Goal: Task Accomplishment & Management: Manage account settings

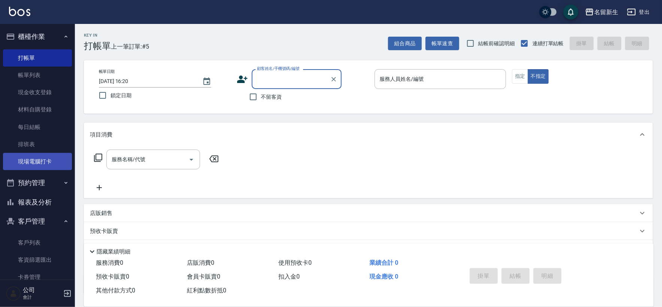
scroll to position [37, 0]
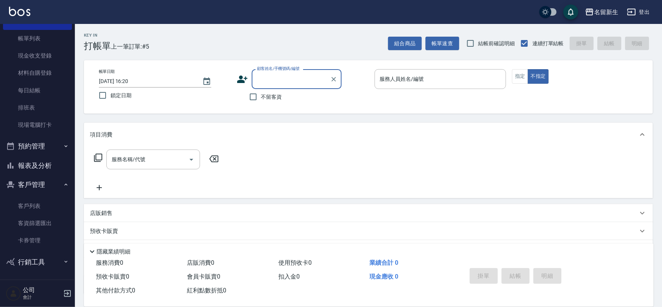
click at [41, 184] on button "客戶管理" at bounding box center [37, 184] width 69 height 19
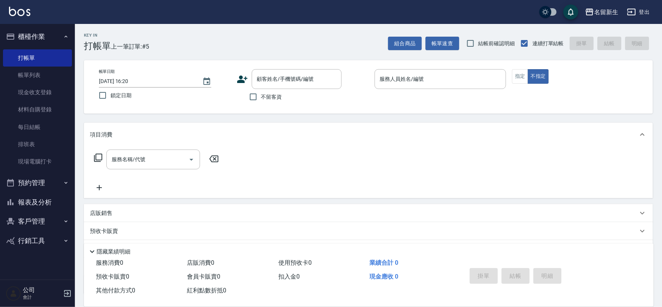
scroll to position [0, 0]
click at [37, 217] on button "客戶管理" at bounding box center [37, 221] width 69 height 19
click at [49, 246] on link "客戶列表" at bounding box center [37, 242] width 69 height 17
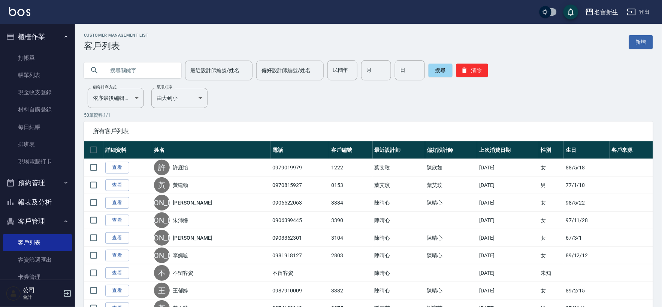
click at [335, 66] on div "民國年 民國年" at bounding box center [342, 70] width 30 height 20
type input "8"
click at [368, 76] on input "月" at bounding box center [376, 70] width 30 height 20
type input "04"
click at [347, 72] on input "8" at bounding box center [342, 70] width 30 height 20
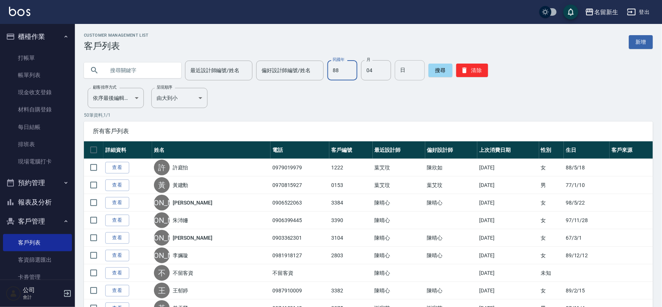
type input "88"
click at [407, 70] on input "日" at bounding box center [410, 70] width 30 height 20
type input "20"
click at [443, 72] on button "搜尋" at bounding box center [440, 70] width 24 height 13
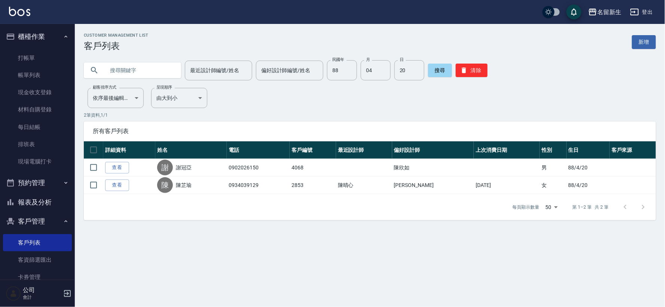
click at [146, 62] on input "text" at bounding box center [140, 70] width 70 height 20
type input "陳"
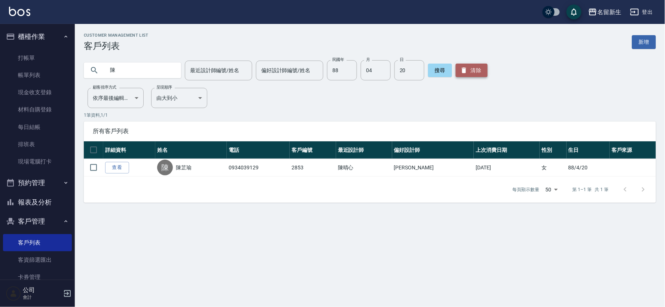
click at [468, 75] on button "清除" at bounding box center [472, 70] width 32 height 13
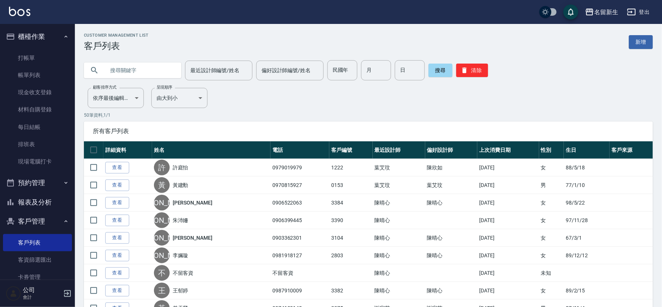
click at [135, 77] on input "text" at bounding box center [140, 70] width 70 height 20
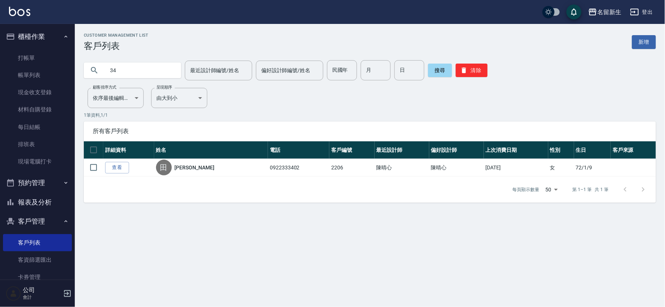
type input "3"
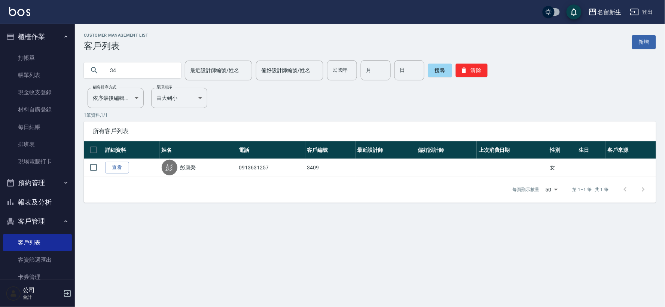
type input "3"
type input "3409"
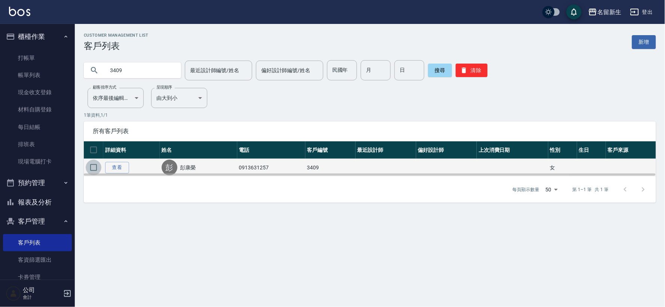
click at [90, 169] on input "checkbox" at bounding box center [94, 168] width 16 height 16
checkbox input "true"
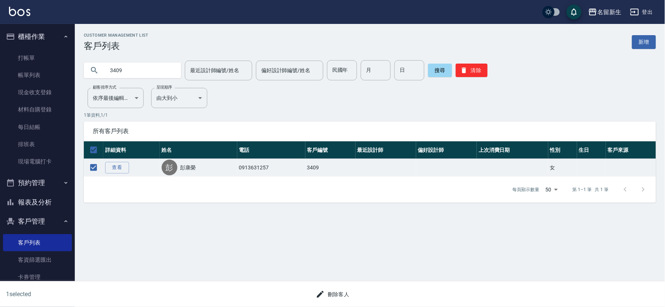
click at [356, 289] on div "刪除客人" at bounding box center [333, 295] width 324 height 14
click at [339, 297] on button "刪除客人" at bounding box center [333, 295] width 40 height 14
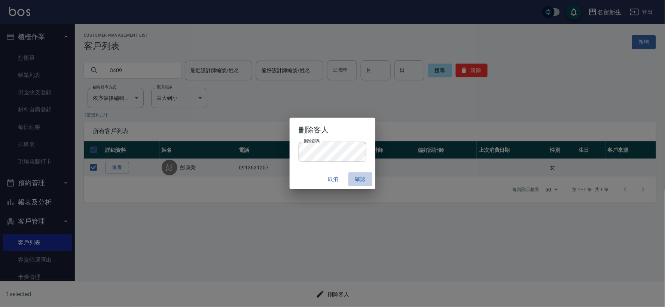
click at [369, 179] on button "確認" at bounding box center [361, 180] width 24 height 14
click at [368, 180] on button "確認" at bounding box center [361, 180] width 24 height 14
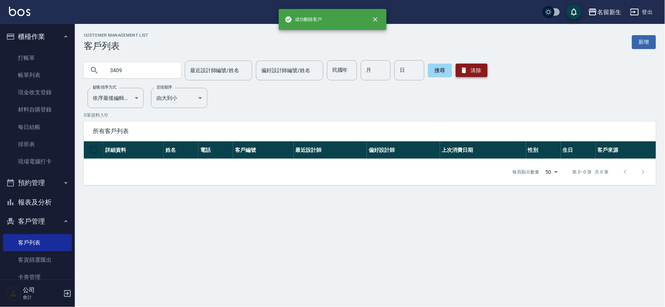
drag, startPoint x: 478, startPoint y: 73, endPoint x: 473, endPoint y: 75, distance: 5.0
click at [477, 73] on button "清除" at bounding box center [472, 70] width 32 height 13
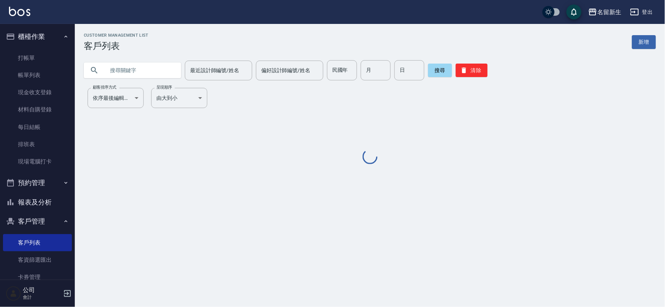
click at [139, 73] on input "text" at bounding box center [140, 70] width 70 height 20
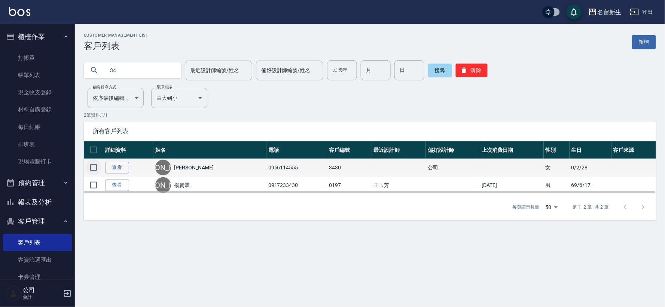
type input "34"
click at [88, 170] on input "checkbox" at bounding box center [94, 168] width 16 height 16
checkbox input "true"
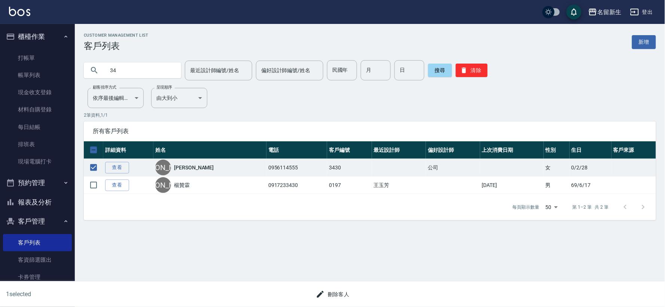
click at [347, 300] on button "刪除客人" at bounding box center [333, 295] width 40 height 14
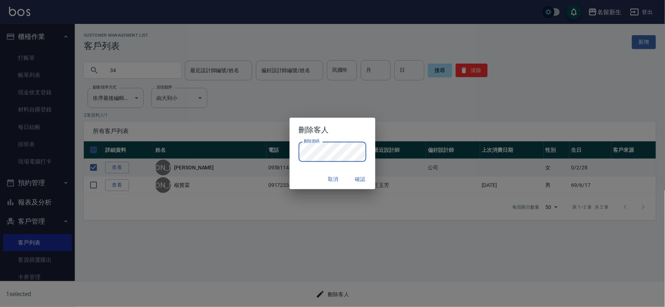
click at [359, 180] on button "確認" at bounding box center [361, 180] width 24 height 14
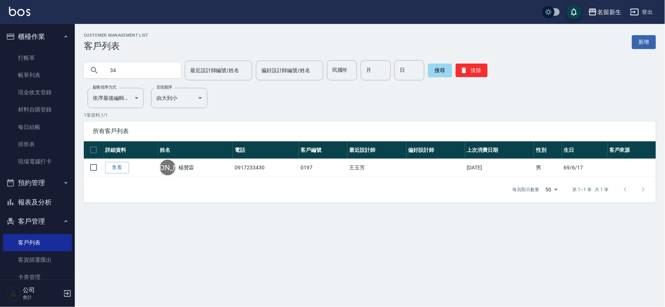
click at [129, 70] on input "34" at bounding box center [140, 70] width 70 height 20
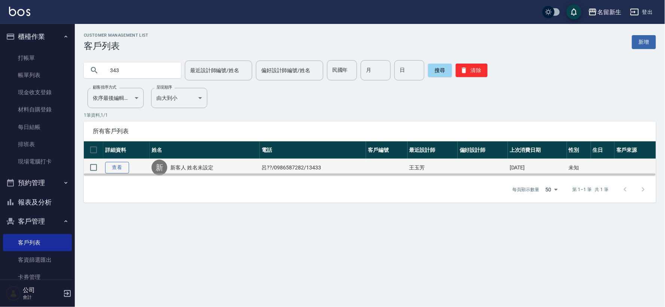
type input "343"
click at [112, 167] on link "查看" at bounding box center [117, 168] width 24 height 12
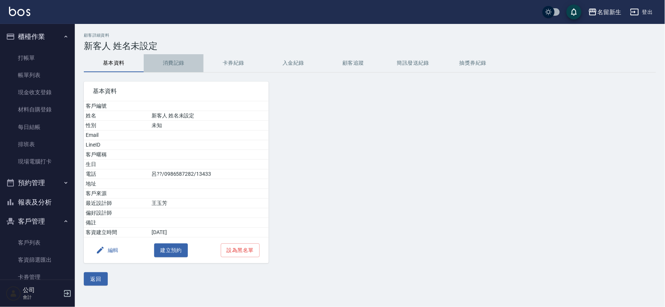
click at [192, 58] on button "消費記錄" at bounding box center [174, 63] width 60 height 18
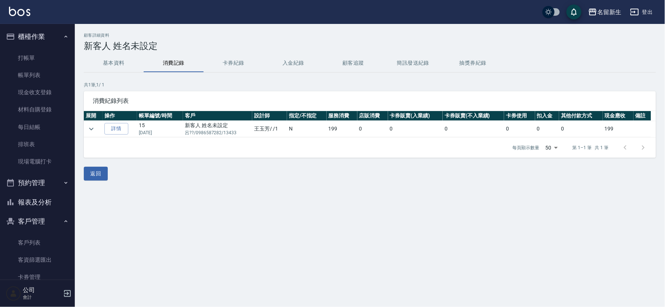
click at [120, 49] on h3 "新客人 姓名未設定" at bounding box center [370, 46] width 572 height 10
click at [106, 70] on button "基本資料" at bounding box center [114, 63] width 60 height 18
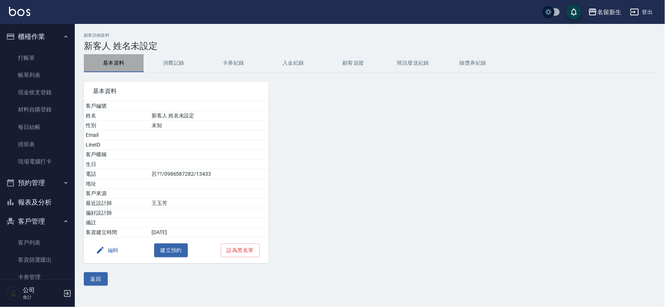
click at [119, 66] on button "基本資料" at bounding box center [114, 63] width 60 height 18
click at [99, 286] on button "返回" at bounding box center [96, 280] width 24 height 14
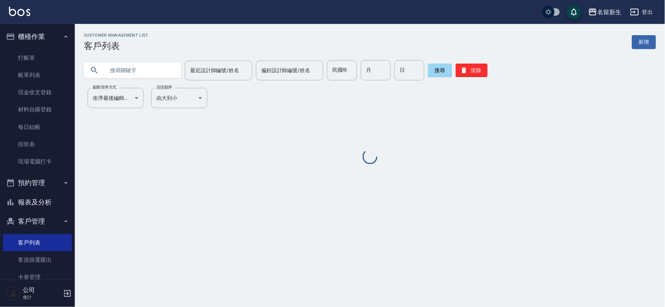
click at [143, 67] on input "text" at bounding box center [140, 70] width 70 height 20
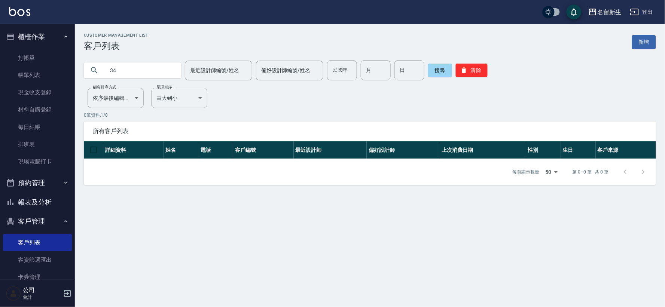
type input "3"
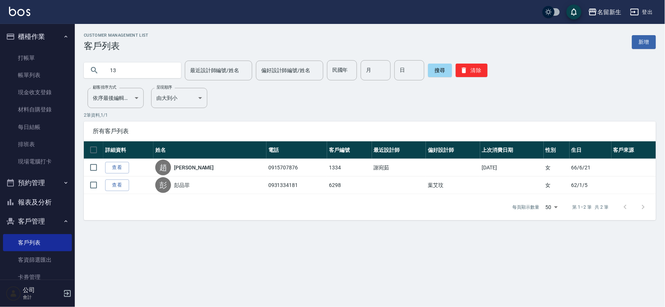
type input "1"
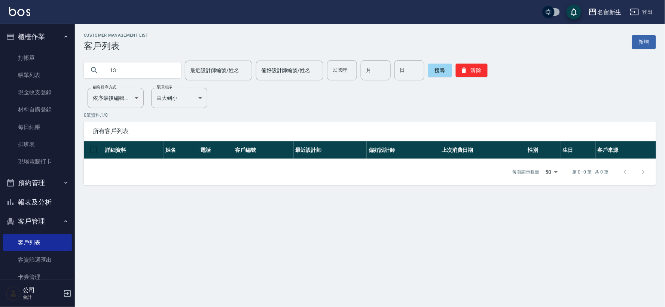
type input "1"
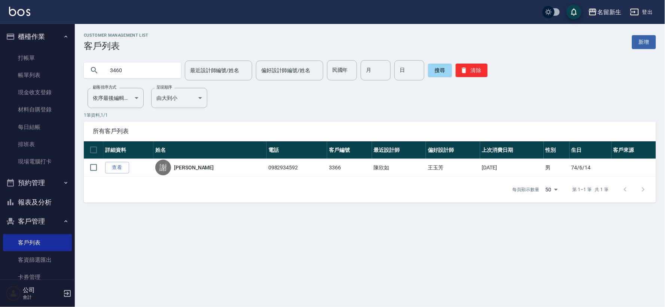
type input "3460"
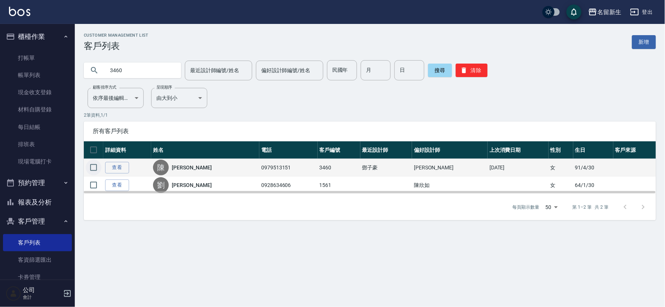
click at [92, 168] on input "checkbox" at bounding box center [94, 168] width 16 height 16
checkbox input "true"
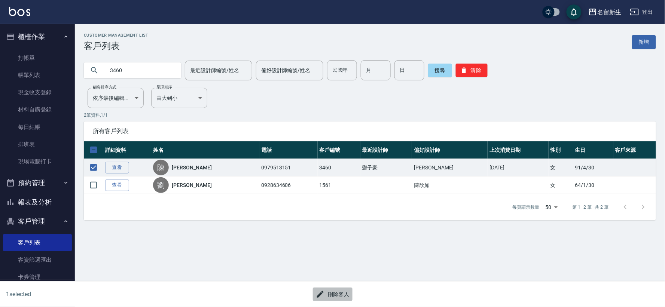
click at [334, 297] on button "刪除客人" at bounding box center [333, 295] width 40 height 14
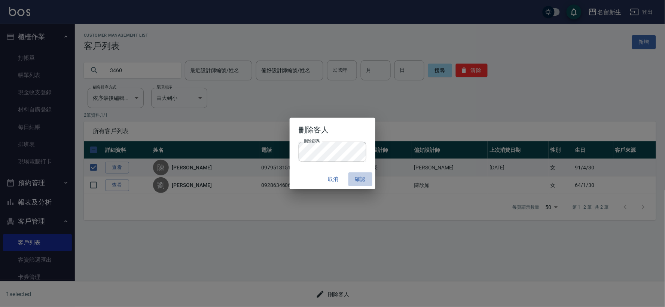
click at [362, 175] on button "確認" at bounding box center [361, 180] width 24 height 14
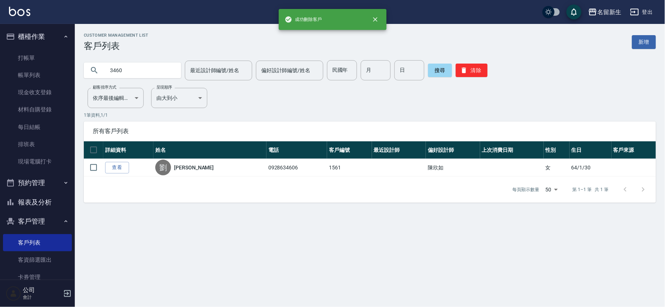
click at [136, 76] on input "3460" at bounding box center [140, 70] width 70 height 20
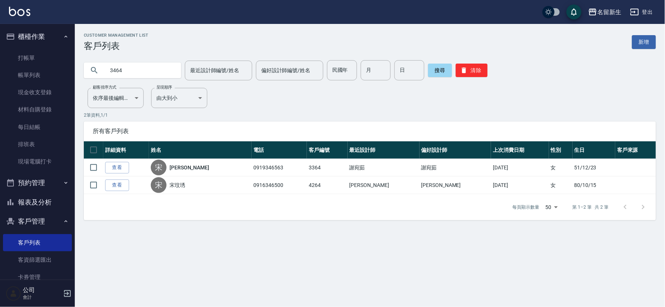
type input "3464"
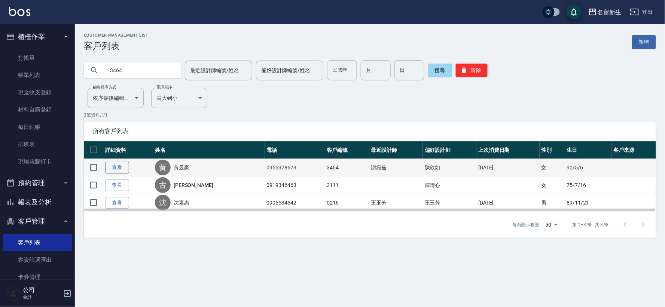
click at [116, 165] on link "查看" at bounding box center [117, 168] width 24 height 12
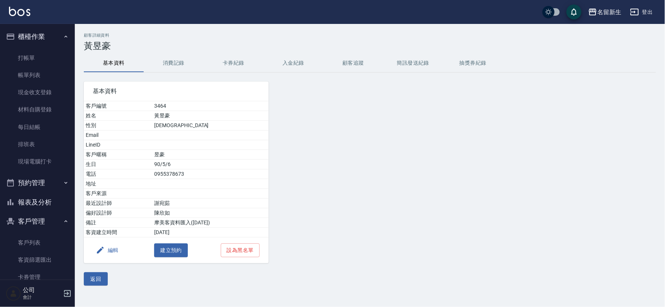
click at [183, 70] on button "消費記錄" at bounding box center [174, 63] width 60 height 18
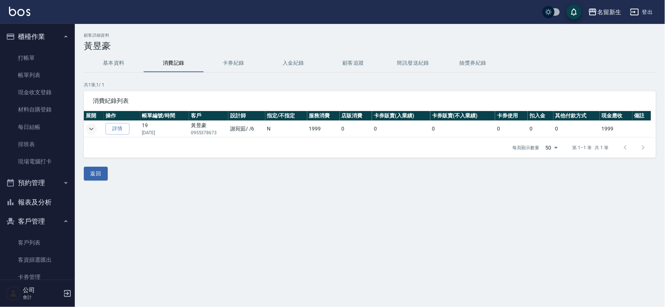
click at [96, 130] on button "expand row" at bounding box center [91, 129] width 11 height 11
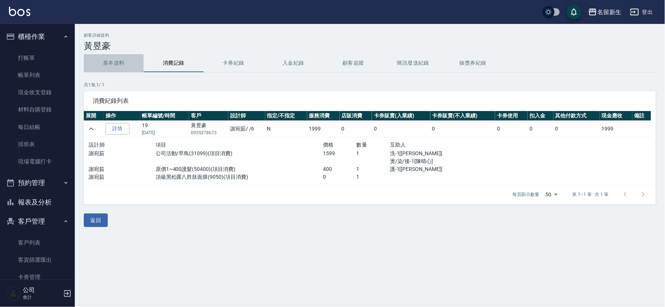
click at [128, 59] on button "基本資料" at bounding box center [114, 63] width 60 height 18
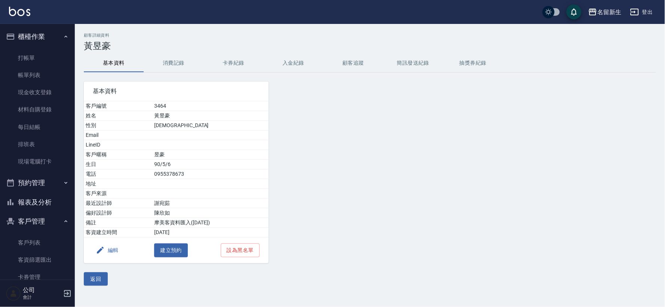
click at [113, 251] on button "編輯" at bounding box center [107, 251] width 29 height 14
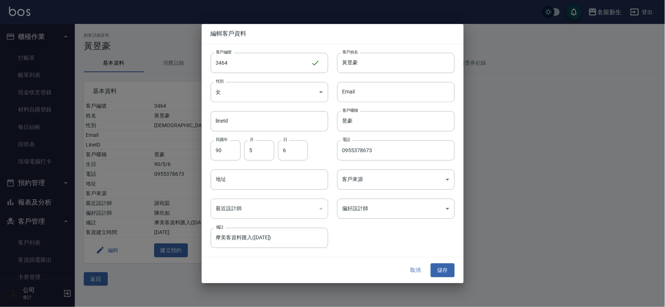
drag, startPoint x: 420, startPoint y: 271, endPoint x: 406, endPoint y: 275, distance: 14.3
click at [418, 271] on button "取消" at bounding box center [416, 271] width 24 height 14
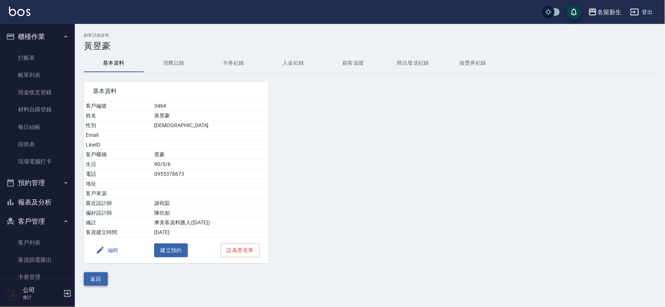
click at [95, 280] on button "返回" at bounding box center [96, 280] width 24 height 14
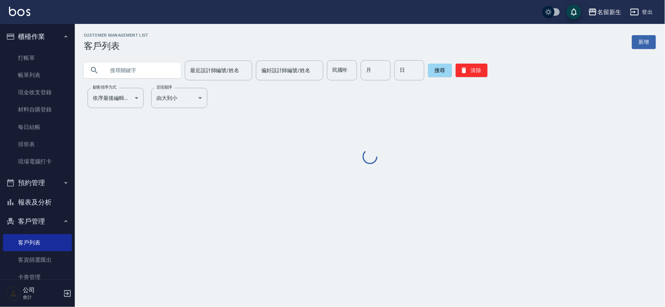
click at [143, 76] on input "text" at bounding box center [140, 70] width 70 height 20
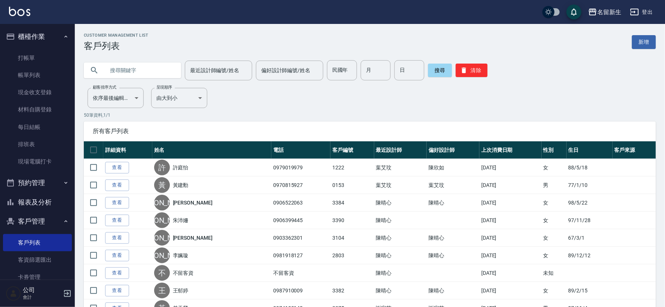
click at [145, 67] on input "text" at bounding box center [140, 70] width 70 height 20
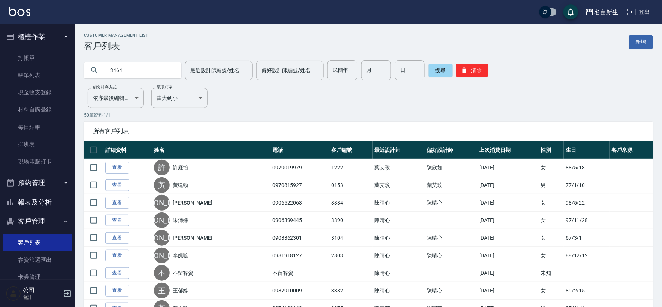
type input "3464"
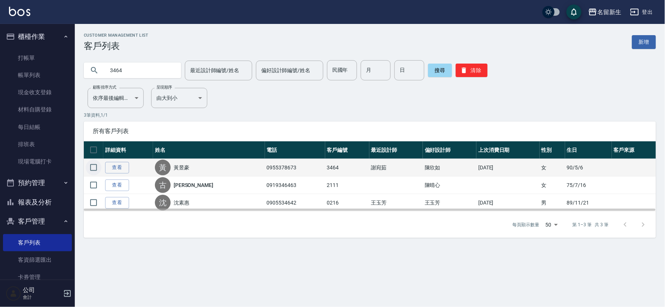
click at [92, 169] on input "checkbox" at bounding box center [94, 168] width 16 height 16
checkbox input "true"
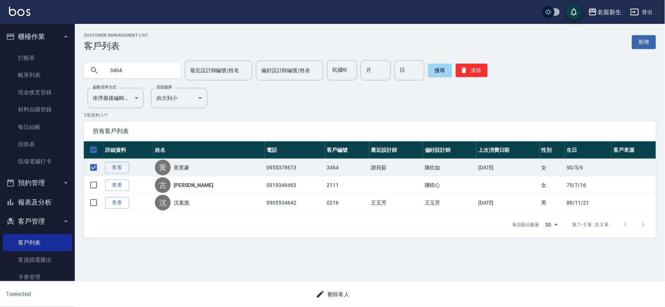
click at [326, 304] on div "1 selected 刪除客人" at bounding box center [332, 295] width 665 height 26
click at [332, 297] on button "刪除客人" at bounding box center [333, 295] width 40 height 14
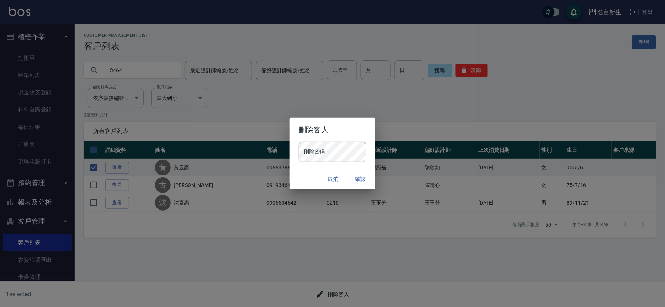
click at [336, 172] on div "取消 確認" at bounding box center [332, 180] width 85 height 20
click at [365, 177] on button "確認" at bounding box center [361, 180] width 24 height 14
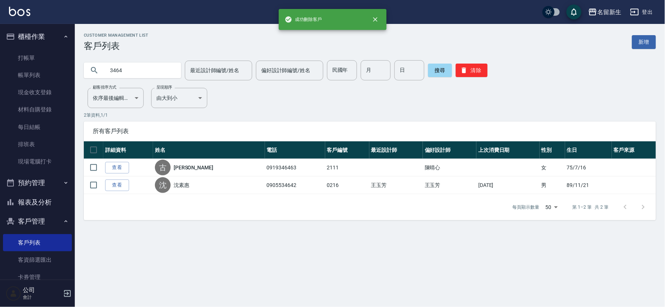
click at [155, 77] on input "3464" at bounding box center [140, 70] width 70 height 20
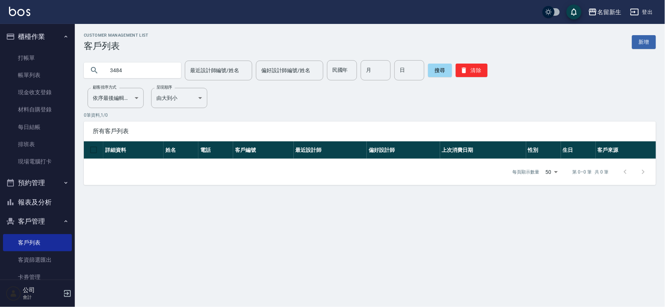
type input "3484"
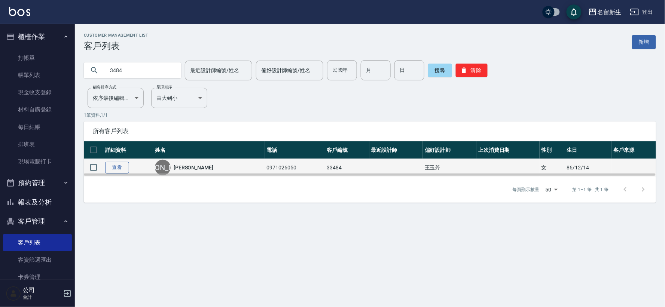
click at [124, 169] on link "查看" at bounding box center [117, 168] width 24 height 12
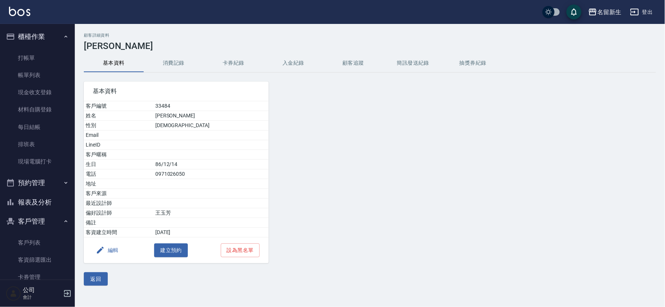
click at [116, 253] on button "編輯" at bounding box center [107, 251] width 29 height 14
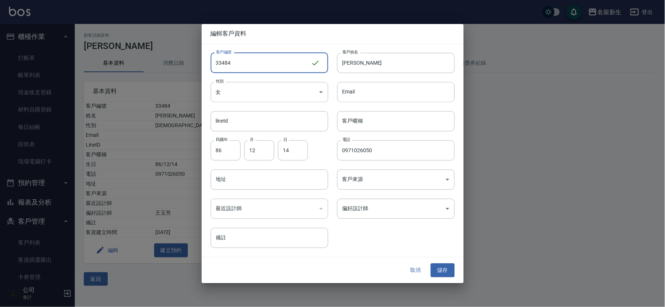
click at [263, 54] on input "33484" at bounding box center [261, 63] width 100 height 20
type input "3484"
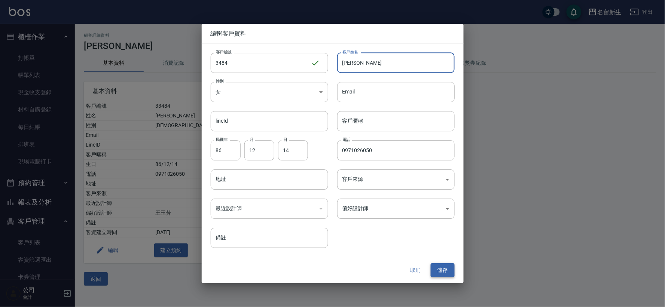
click at [440, 267] on button "儲存" at bounding box center [443, 271] width 24 height 14
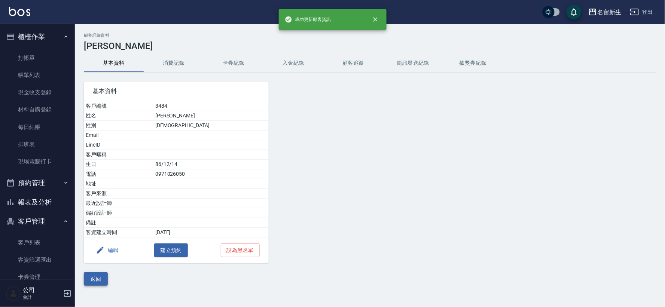
click at [92, 279] on button "返回" at bounding box center [96, 280] width 24 height 14
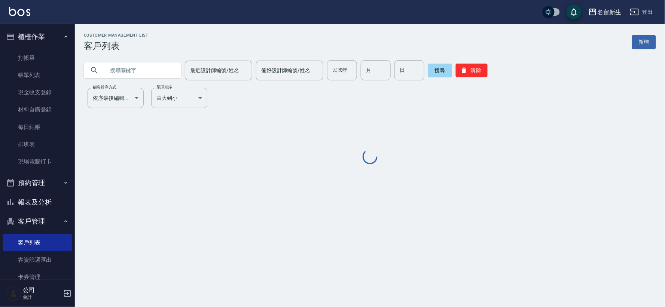
click at [127, 71] on input "text" at bounding box center [140, 70] width 70 height 20
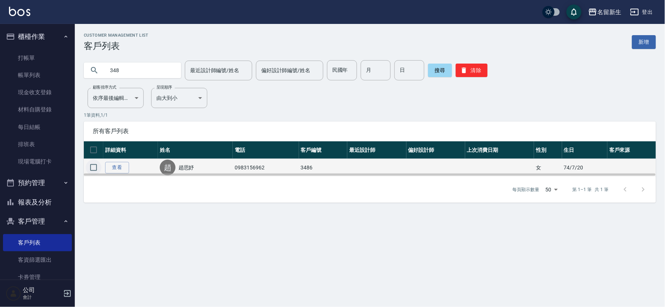
type input "348"
click at [89, 168] on input "checkbox" at bounding box center [94, 168] width 16 height 16
checkbox input "true"
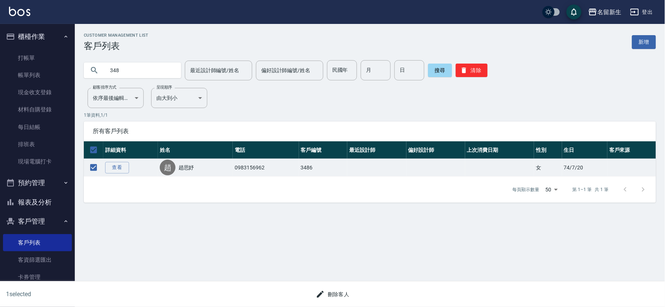
click at [335, 299] on button "刪除客人" at bounding box center [333, 295] width 40 height 14
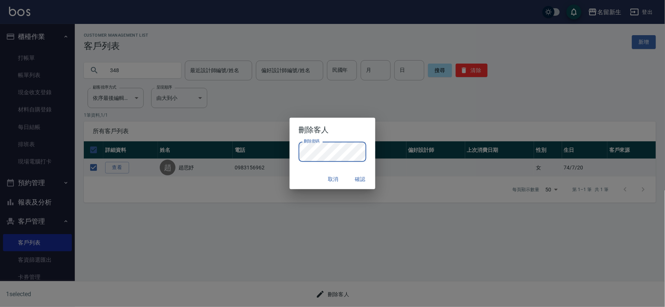
click at [371, 171] on div "取消 確認" at bounding box center [332, 180] width 85 height 20
click at [366, 178] on button "確認" at bounding box center [361, 180] width 24 height 14
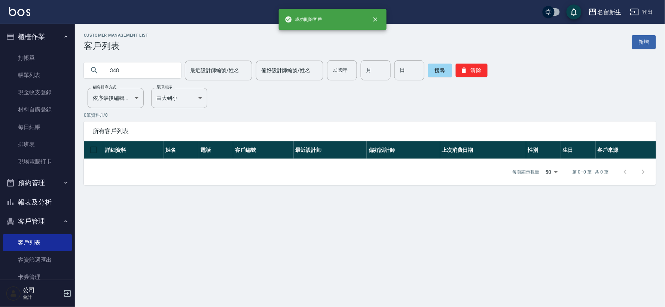
click at [154, 66] on input "348" at bounding box center [140, 70] width 70 height 20
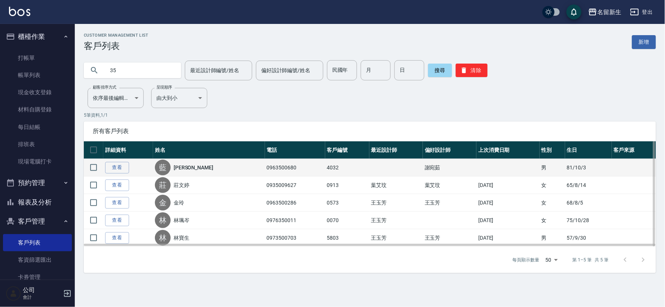
type input "3"
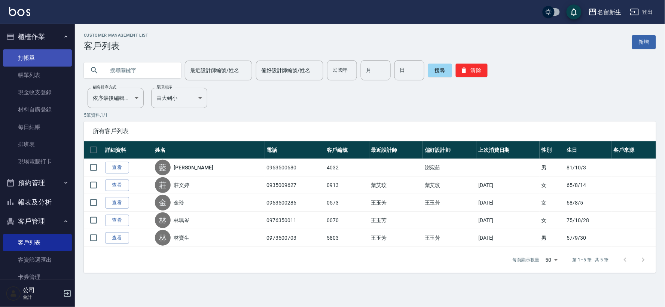
click at [39, 58] on link "打帳單" at bounding box center [37, 57] width 69 height 17
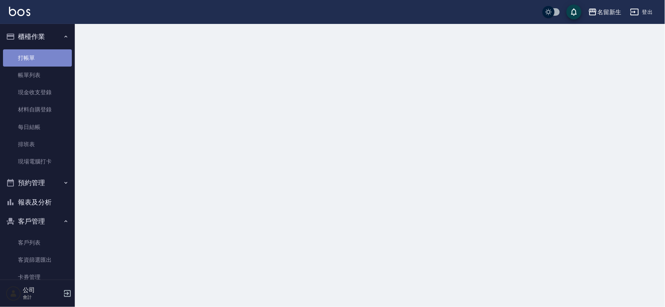
click at [39, 58] on link "打帳單" at bounding box center [37, 57] width 69 height 17
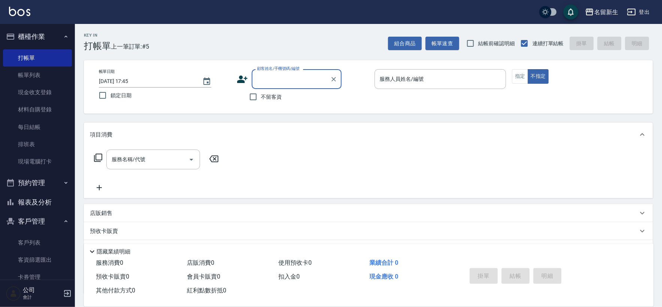
click at [241, 78] on icon at bounding box center [242, 79] width 10 height 7
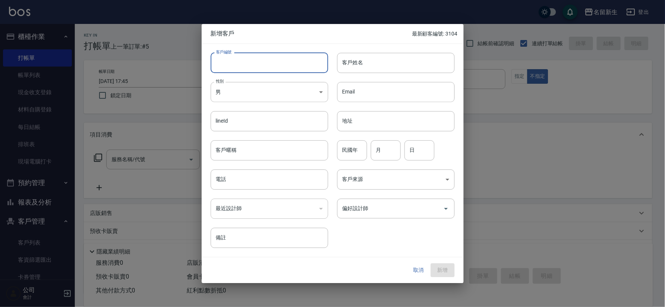
click at [252, 69] on input "客戶編號" at bounding box center [270, 63] width 118 height 20
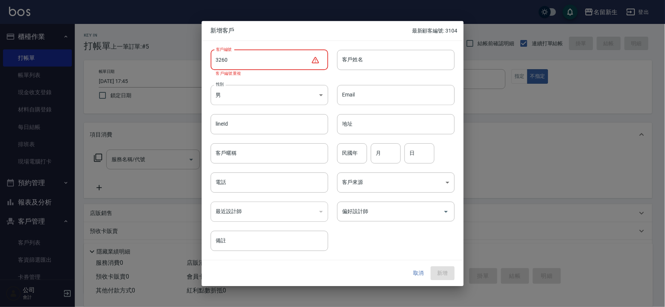
drag, startPoint x: 252, startPoint y: 69, endPoint x: 158, endPoint y: 120, distance: 106.6
click at [95, 83] on div "新增客戶 最新顧客編號: 3104 客戶編號 3260 ​ 客戶編號 客戶編號重複 客戶姓名 客戶姓名 性別 男 [DEMOGRAPHIC_DATA] 性別 …" at bounding box center [332, 153] width 665 height 307
type input "3260"
click at [417, 268] on button "取消" at bounding box center [419, 274] width 24 height 14
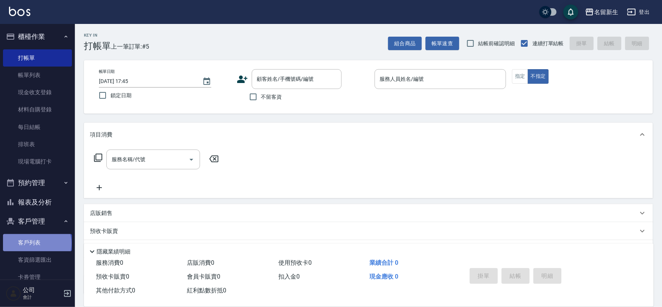
click at [36, 244] on link "客戶列表" at bounding box center [37, 242] width 69 height 17
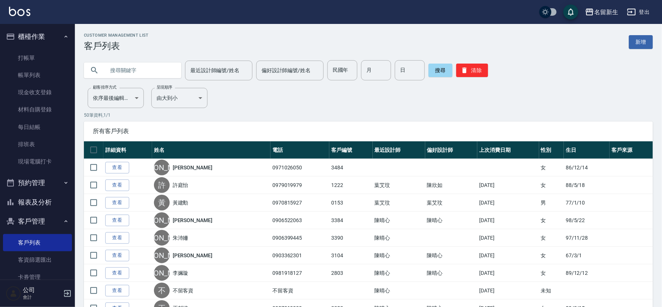
click at [145, 77] on input "text" at bounding box center [140, 70] width 70 height 20
type input "3260"
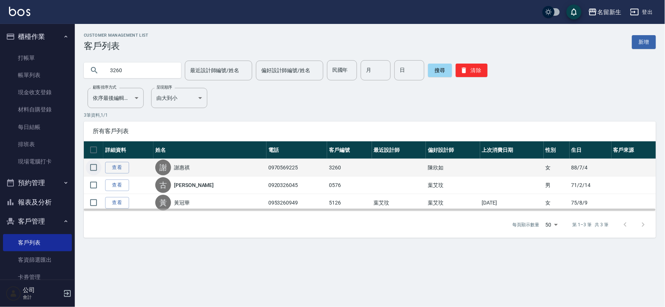
click at [95, 168] on input "checkbox" at bounding box center [94, 168] width 16 height 16
checkbox input "true"
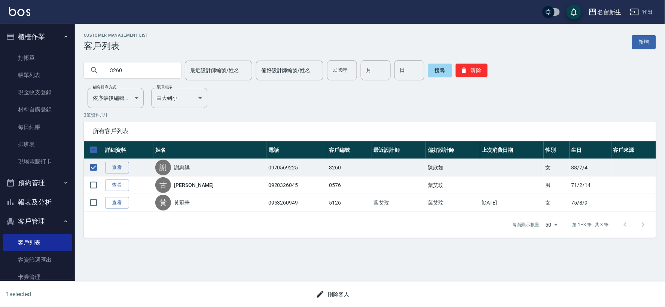
click at [336, 297] on button "刪除客人" at bounding box center [333, 295] width 40 height 14
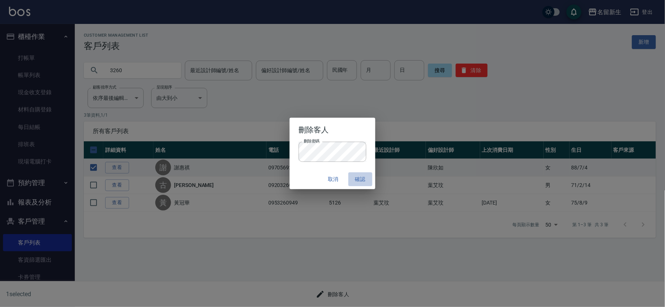
click at [349, 184] on button "確認" at bounding box center [361, 180] width 24 height 14
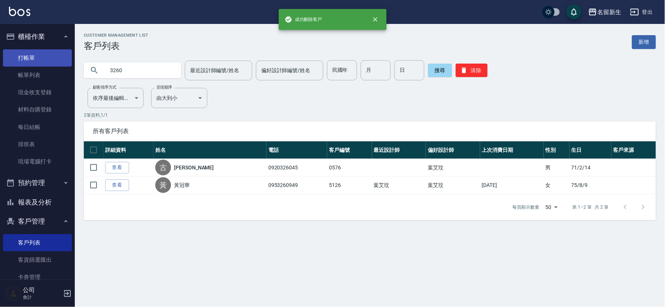
click at [43, 57] on link "打帳單" at bounding box center [37, 57] width 69 height 17
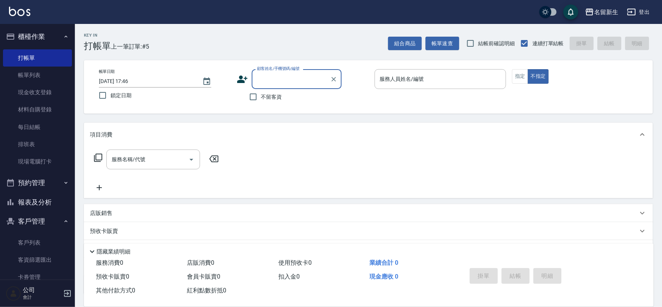
click at [240, 77] on icon at bounding box center [242, 79] width 10 height 7
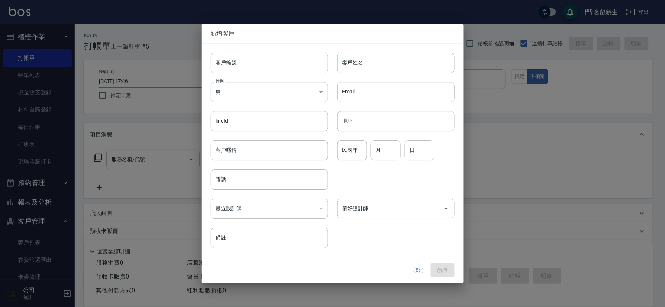
drag, startPoint x: 240, startPoint y: 77, endPoint x: 259, endPoint y: 65, distance: 22.1
click at [259, 65] on input "客戶編號" at bounding box center [270, 63] width 118 height 20
type input "3260"
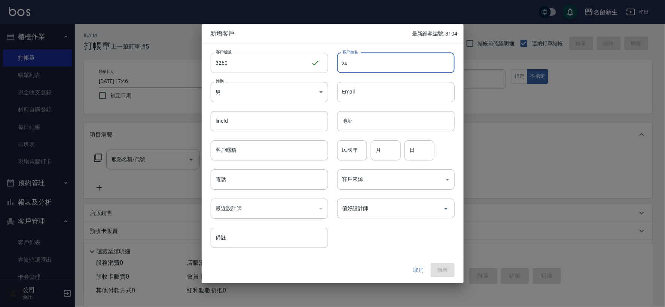
type input "x"
type input "ㄧ"
type input "李敏安"
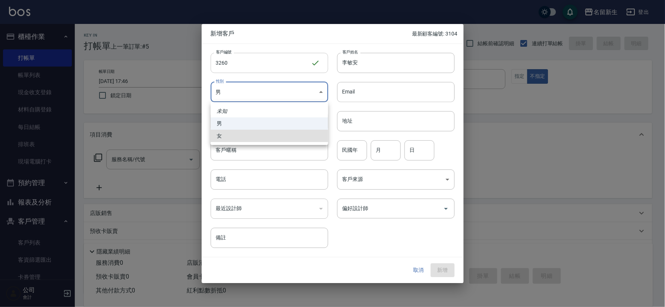
type input "[DEMOGRAPHIC_DATA]"
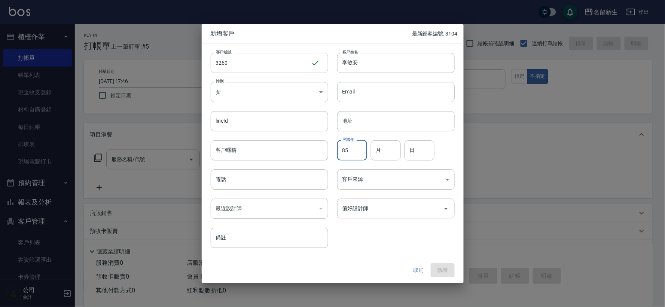
type input "85"
type input "01"
type input "04"
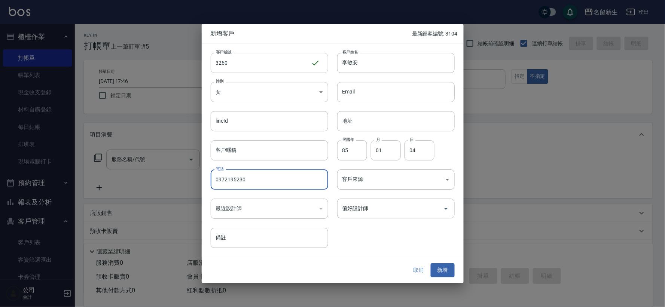
type input "0972195230"
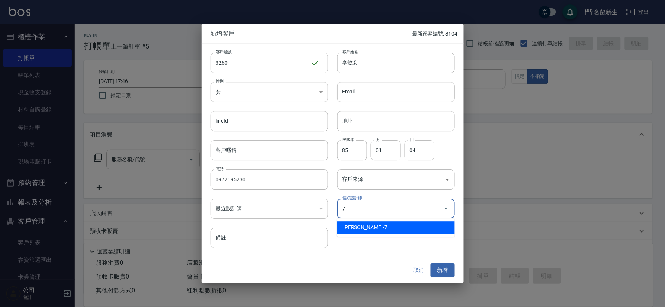
type input "陳晴心"
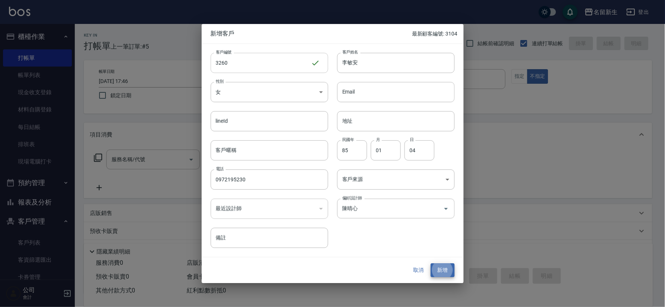
click at [431, 264] on button "新增" at bounding box center [443, 271] width 24 height 14
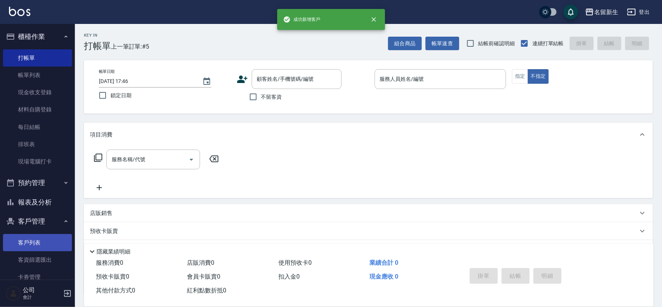
click at [42, 239] on link "客戶列表" at bounding box center [37, 242] width 69 height 17
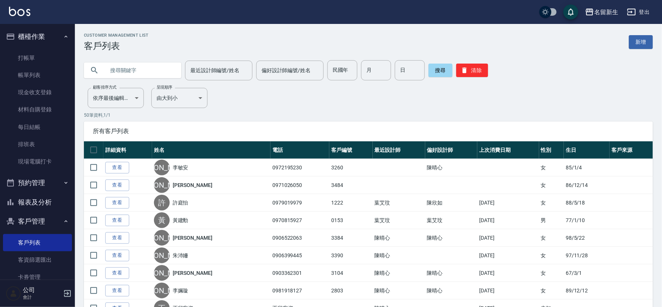
click at [126, 63] on input "text" at bounding box center [140, 70] width 70 height 20
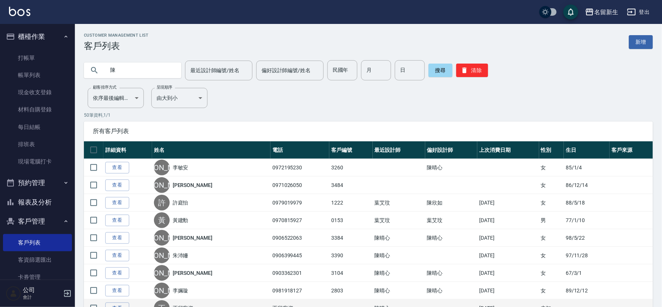
type input "陳"
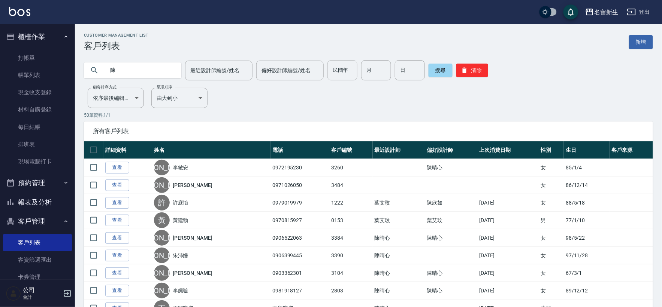
drag, startPoint x: 481, startPoint y: 73, endPoint x: 347, endPoint y: 73, distance: 134.0
click at [480, 73] on button "清除" at bounding box center [472, 70] width 32 height 13
click at [475, 75] on button "清除" at bounding box center [472, 70] width 32 height 13
click at [474, 74] on button "清除" at bounding box center [472, 70] width 32 height 13
click at [334, 65] on input "民國年" at bounding box center [342, 70] width 30 height 20
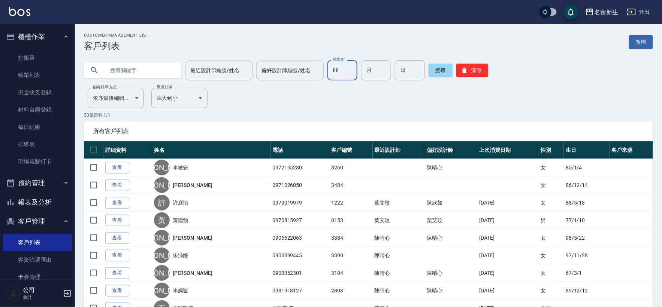
type input "88"
type input "04"
type input "20"
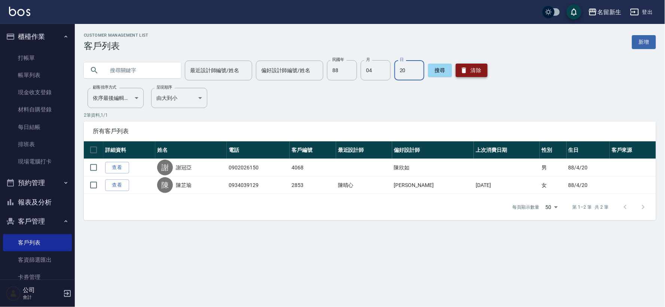
click at [468, 69] on button "清除" at bounding box center [472, 70] width 32 height 13
